Goal: Task Accomplishment & Management: Use online tool/utility

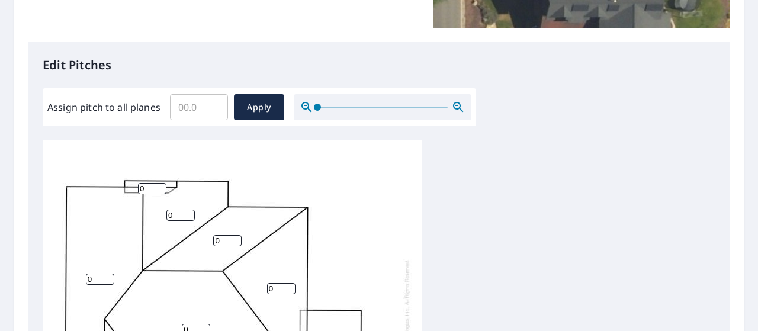
scroll to position [12, 0]
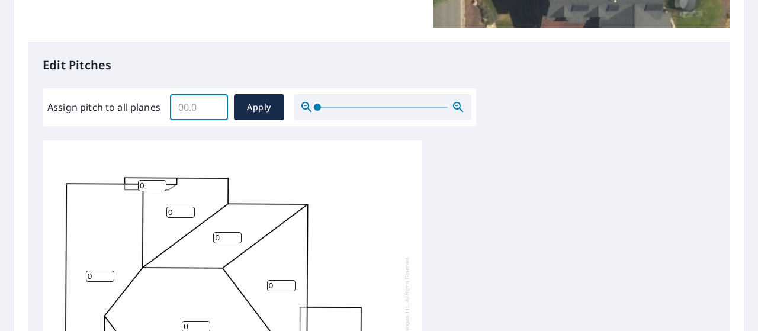
click at [204, 109] on input "Assign pitch to all planes" at bounding box center [199, 107] width 58 height 33
type input "7"
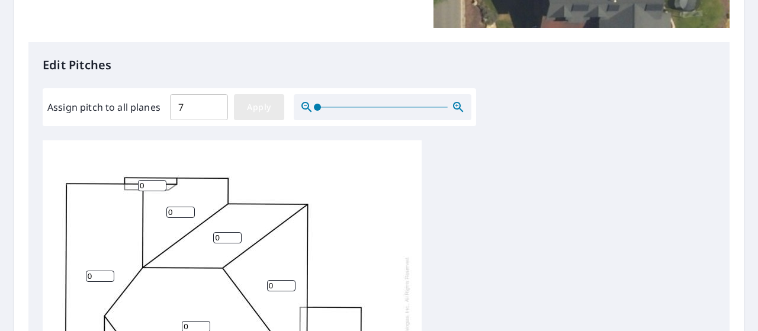
click at [256, 104] on span "Apply" at bounding box center [258, 107] width 31 height 15
type input "7"
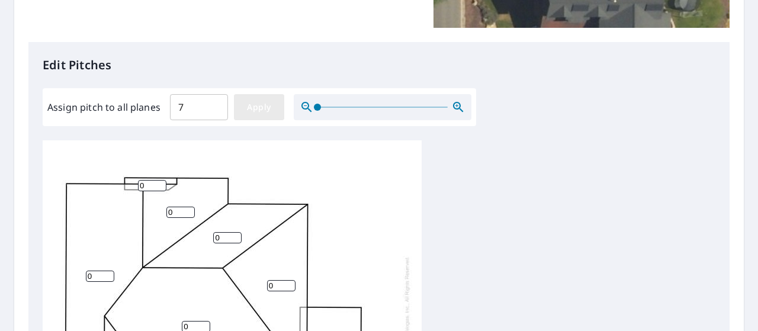
type input "7"
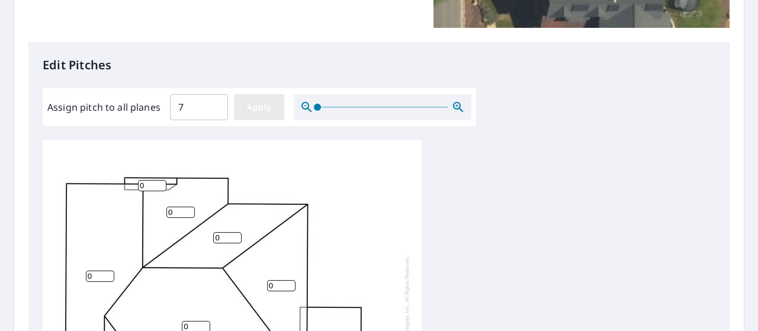
type input "7"
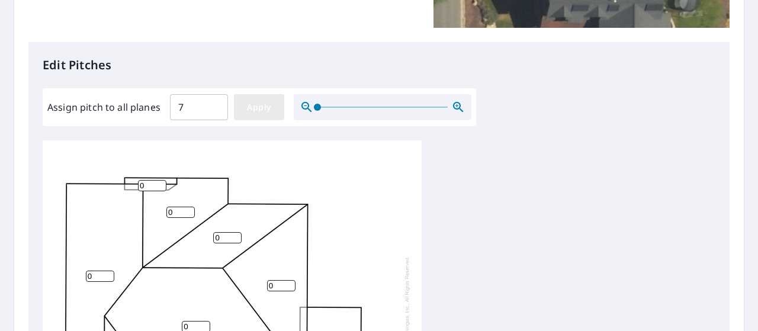
type input "7"
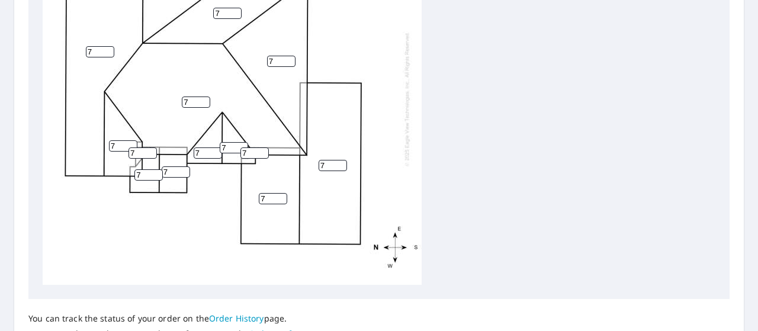
scroll to position [605, 0]
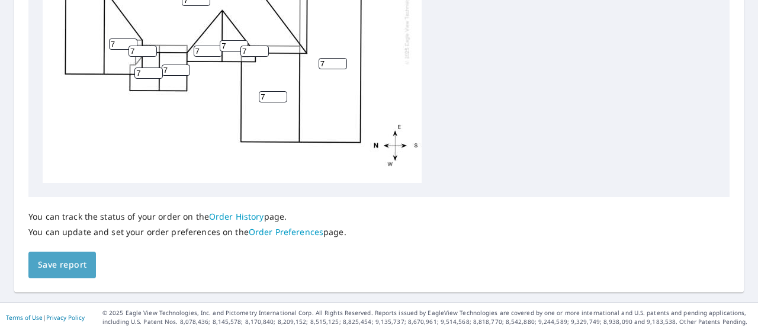
click at [70, 262] on span "Save report" at bounding box center [62, 265] width 49 height 15
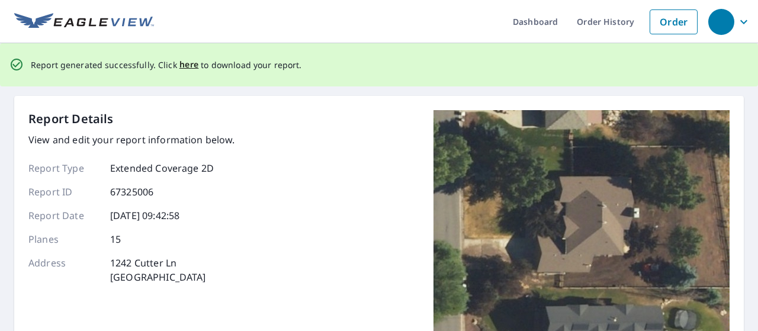
scroll to position [0, 0]
click at [182, 67] on span "here" at bounding box center [189, 64] width 20 height 15
